Goal: Connect with others: Find contact information

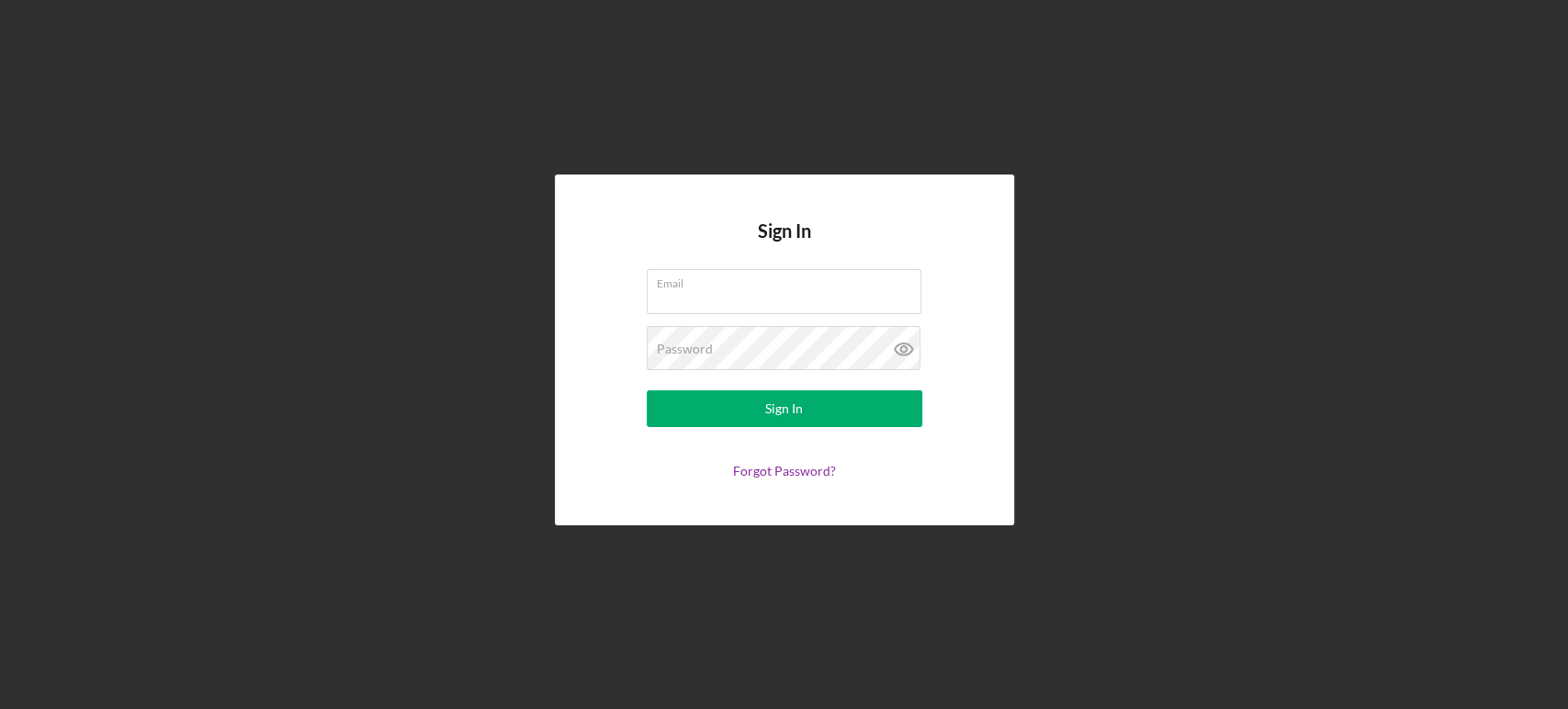
type input "[EMAIL_ADDRESS][DOMAIN_NAME]"
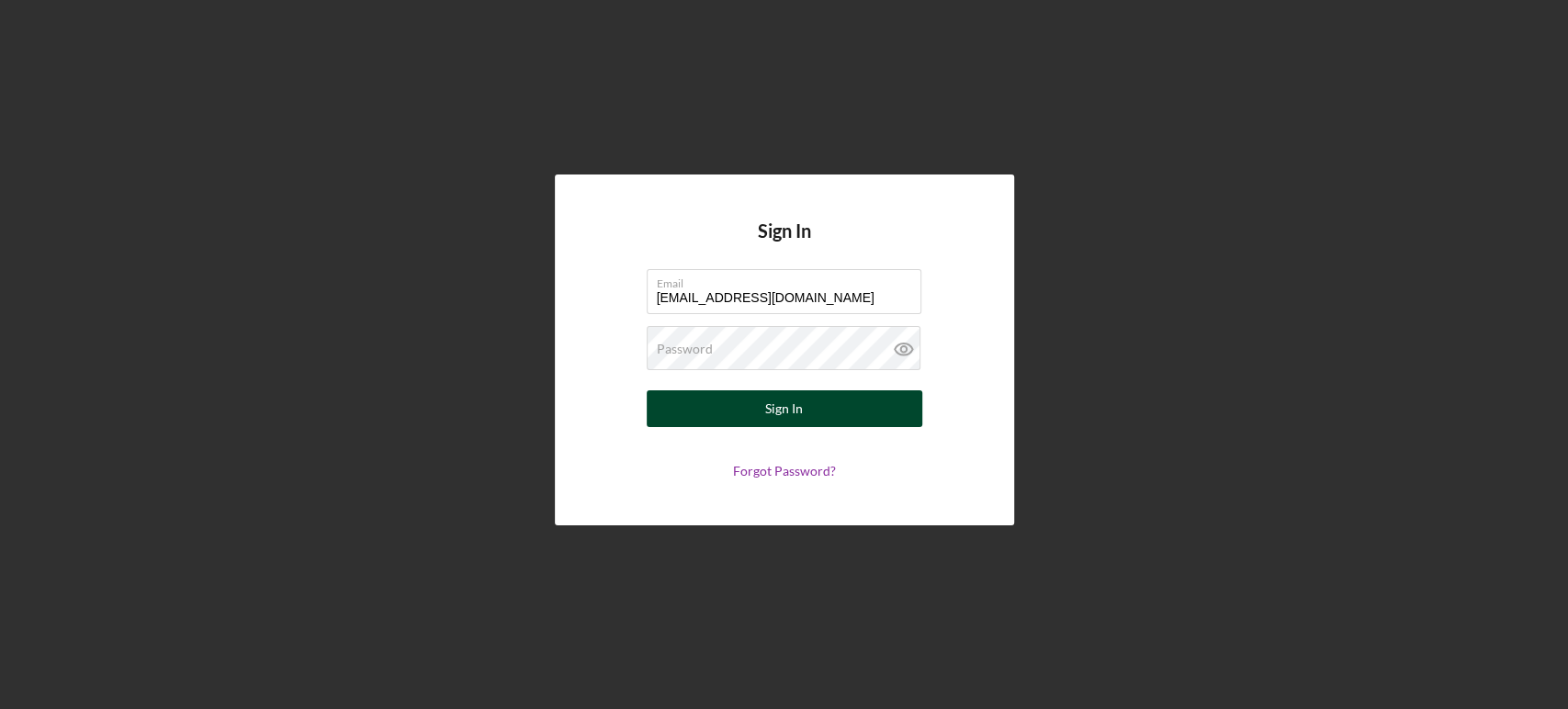
click at [836, 410] on button "Sign In" at bounding box center [784, 409] width 275 height 37
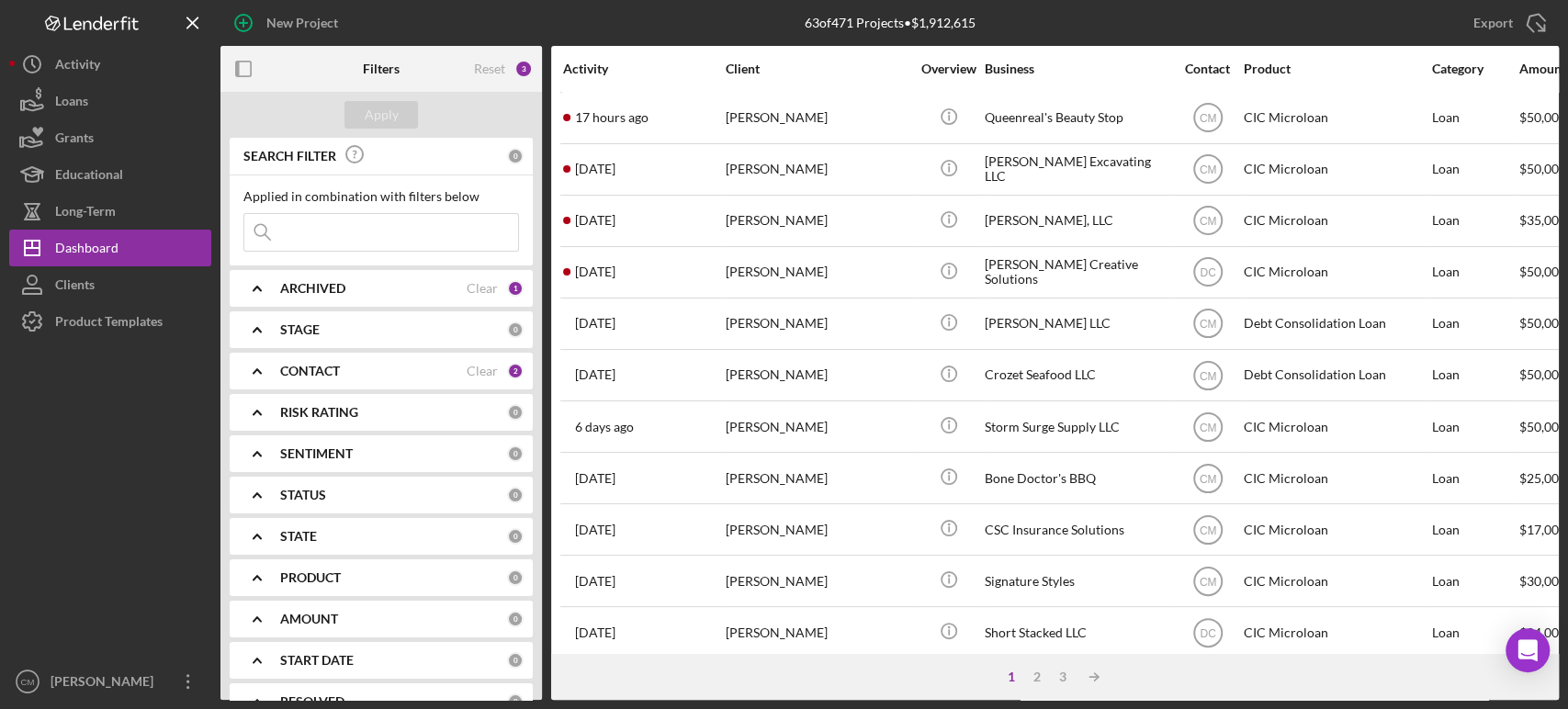
click at [411, 235] on input at bounding box center [381, 233] width 273 height 37
click at [1102, 36] on div "63 of 471 Projects • $1,912,615" at bounding box center [890, 23] width 446 height 46
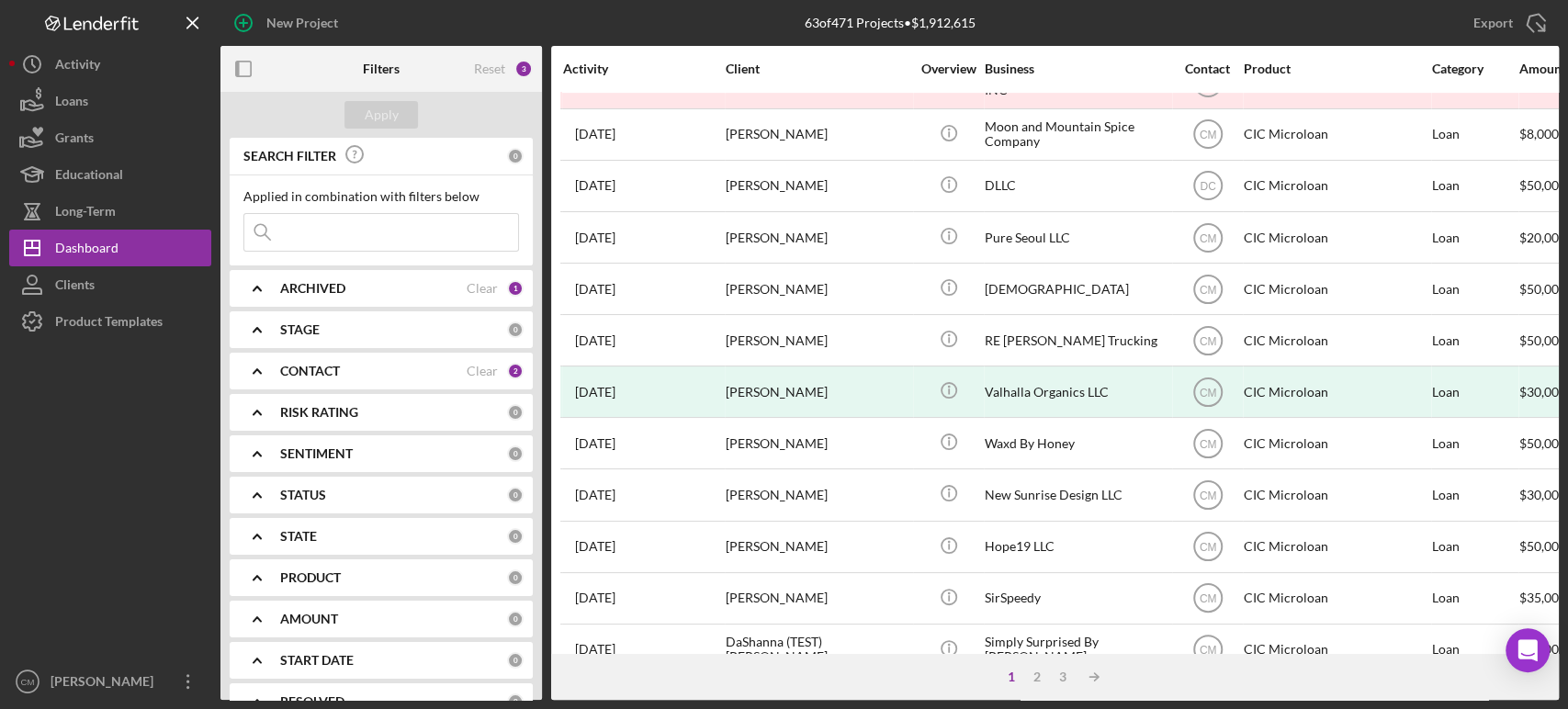
scroll to position [740, 0]
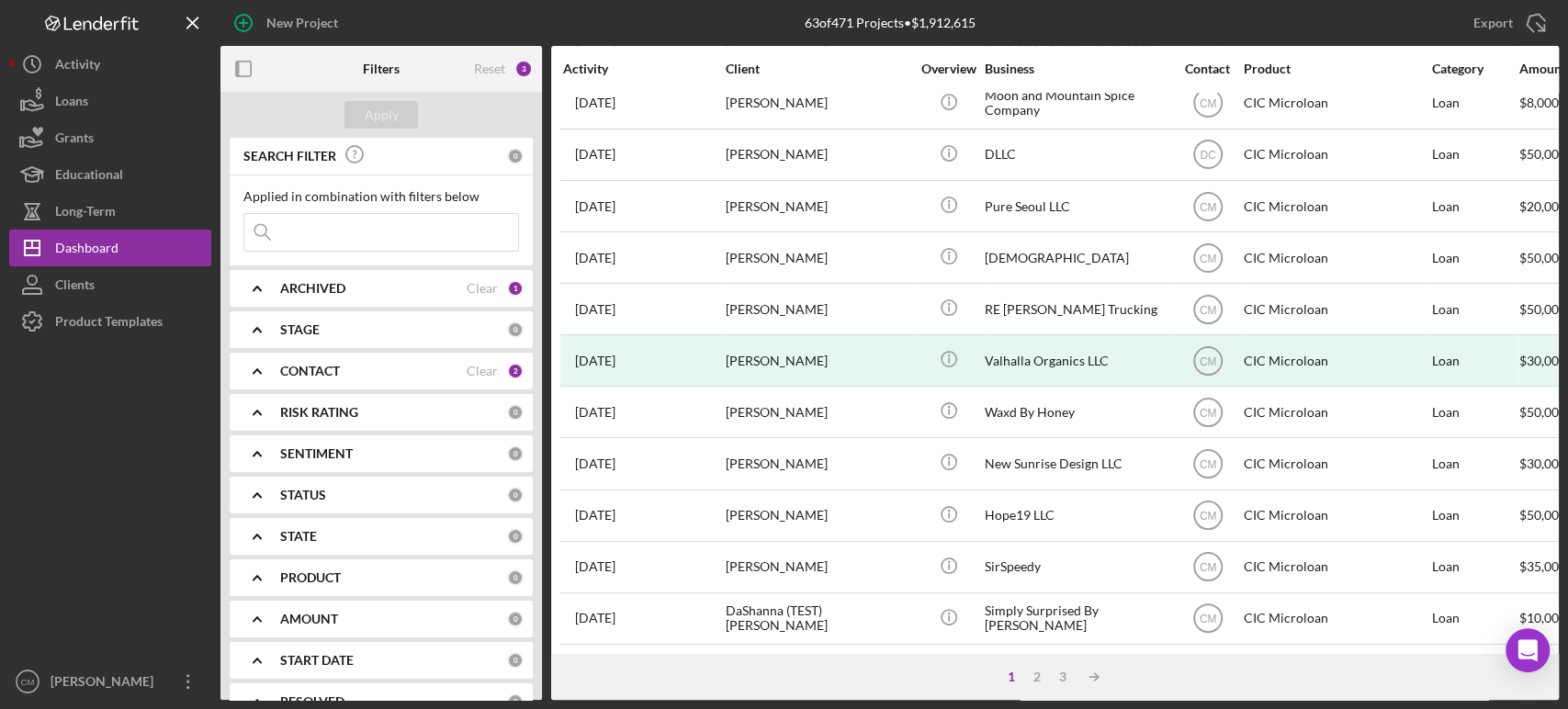
click at [331, 369] on b "CONTACT" at bounding box center [310, 372] width 60 height 15
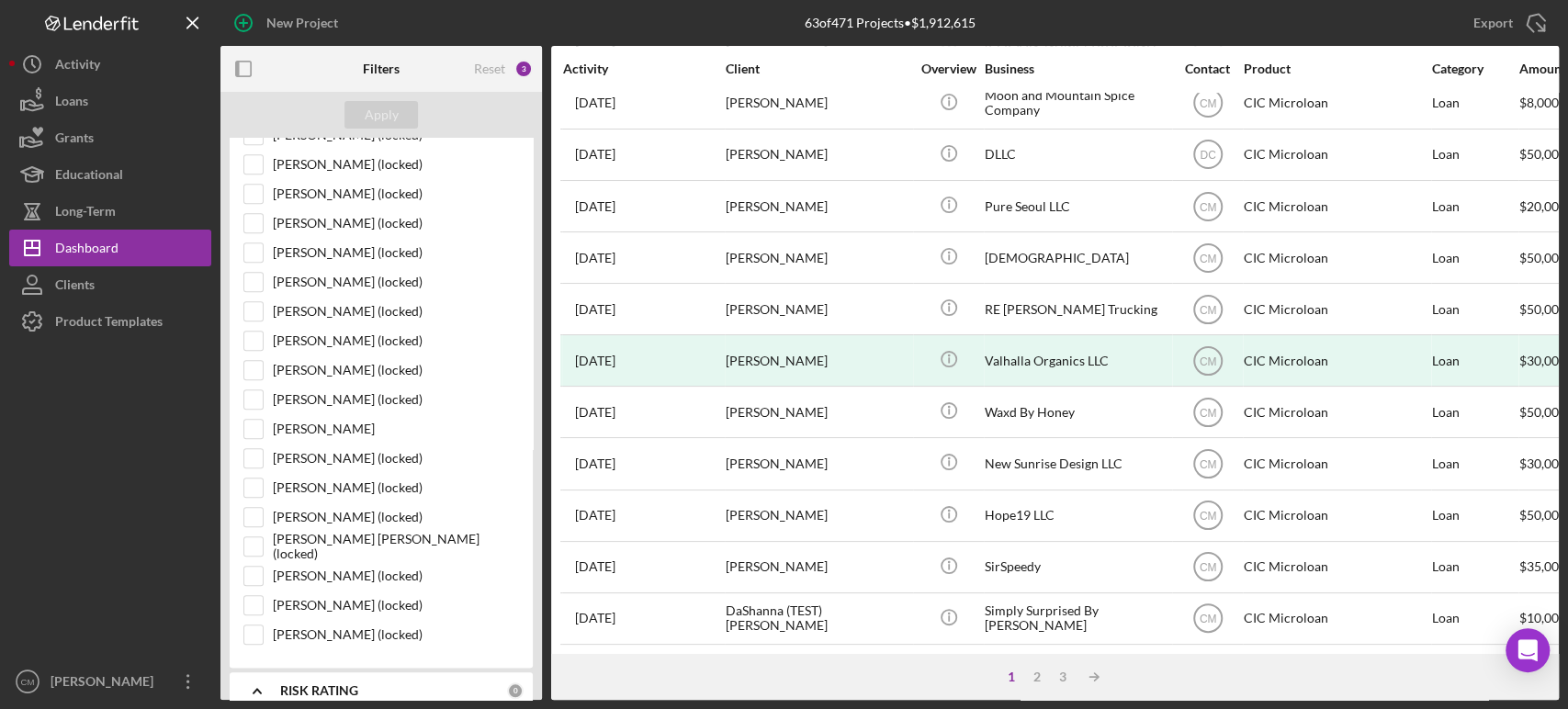
scroll to position [1167, 0]
click at [253, 422] on input "[PERSON_NAME]" at bounding box center [253, 426] width 18 height 18
checkbox input "true"
click at [382, 125] on div "Apply" at bounding box center [382, 115] width 34 height 28
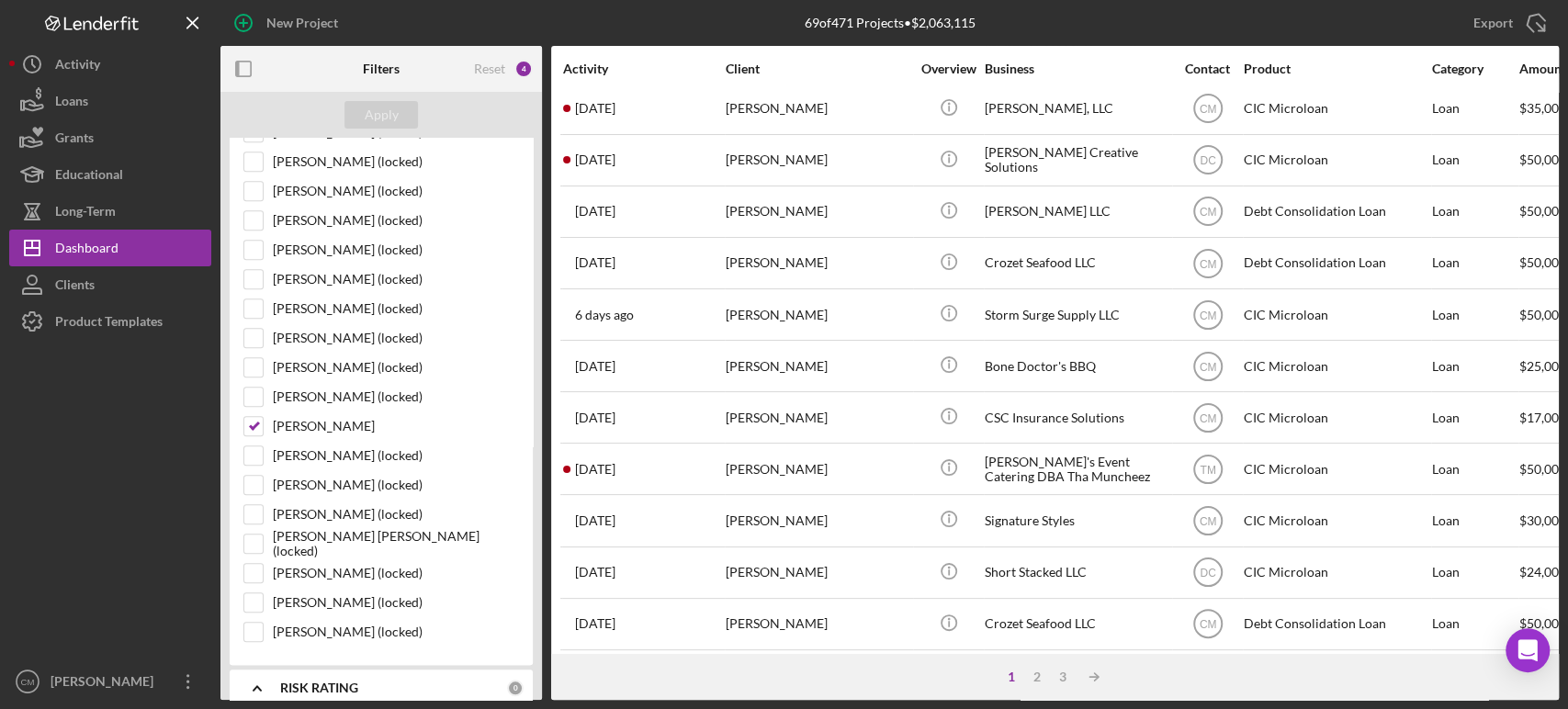
scroll to position [0, 0]
